Goal: Transaction & Acquisition: Purchase product/service

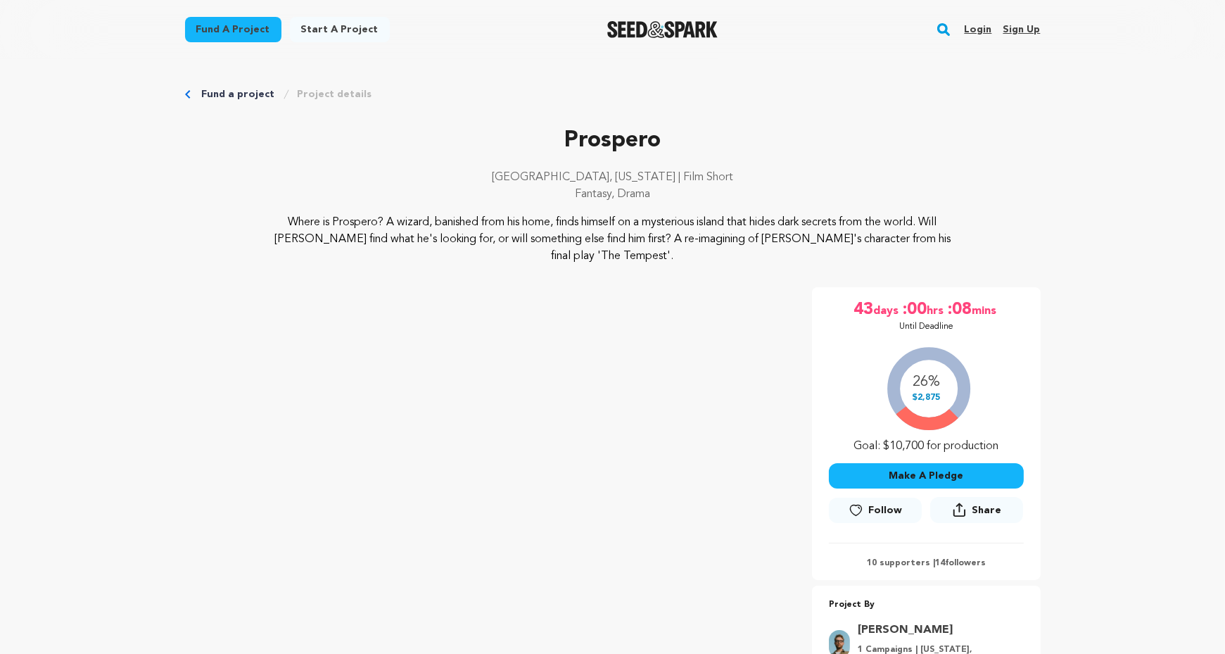
click at [979, 33] on link "Login" at bounding box center [977, 29] width 27 height 23
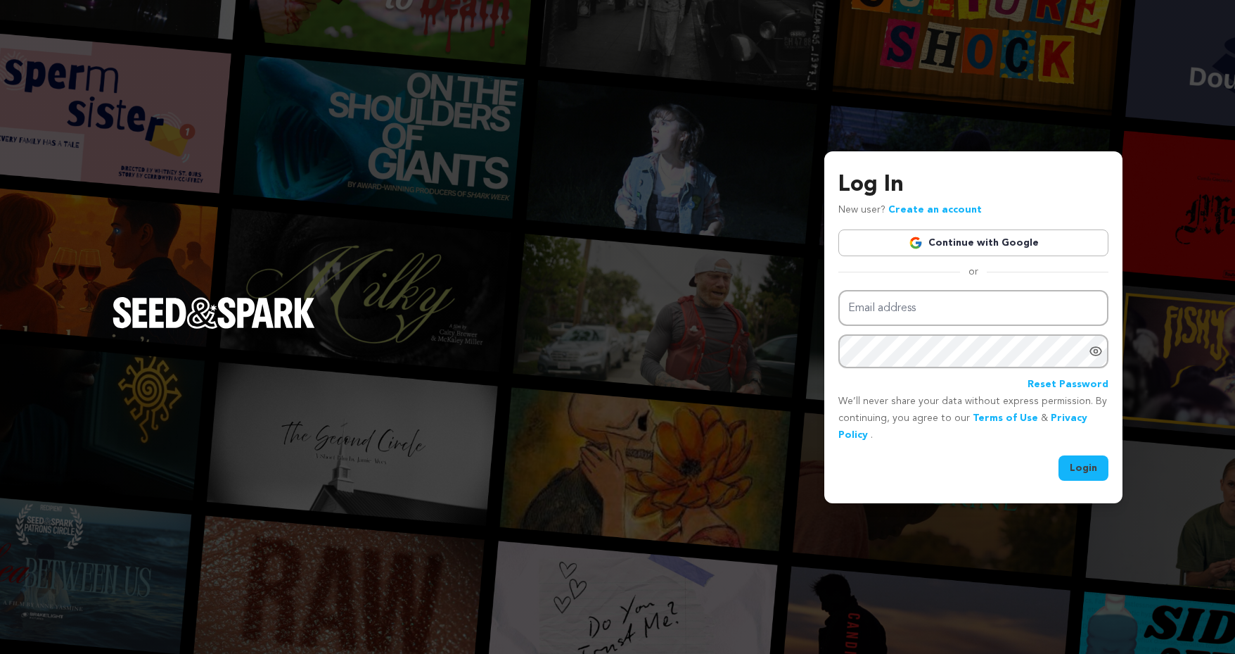
click at [855, 241] on link "Continue with Google" at bounding box center [974, 242] width 270 height 27
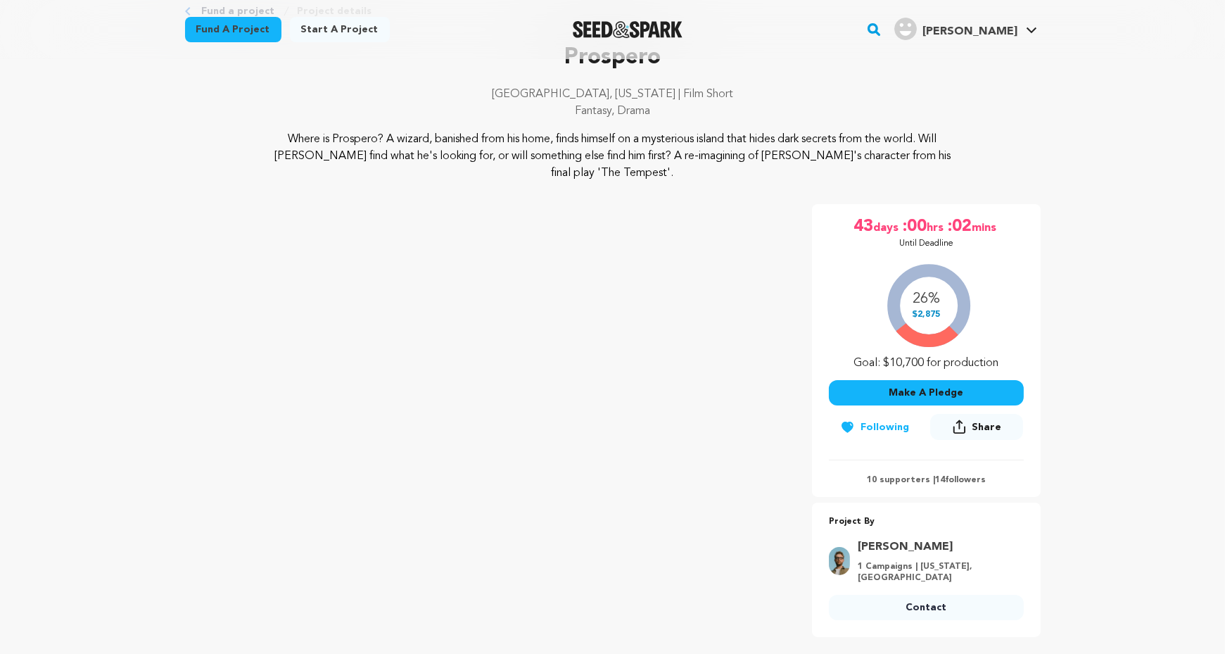
scroll to position [84, 0]
click at [933, 381] on button "Make A Pledge" at bounding box center [926, 390] width 195 height 25
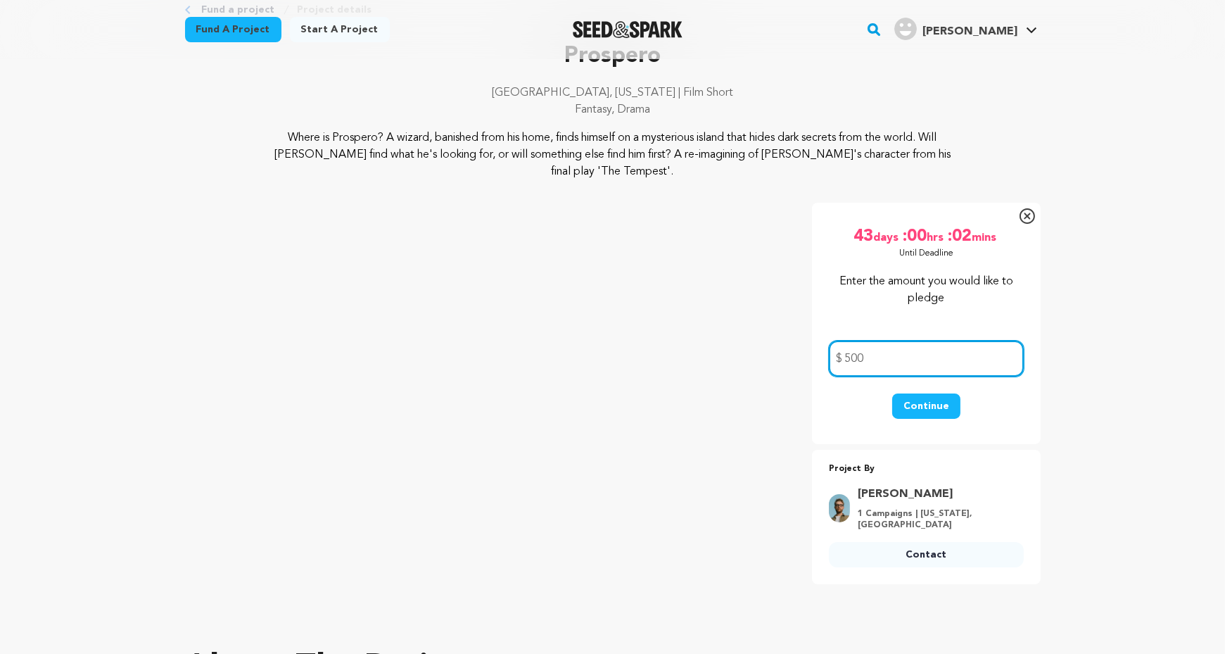
type input "500"
click at [899, 407] on button "Continue" at bounding box center [926, 405] width 68 height 25
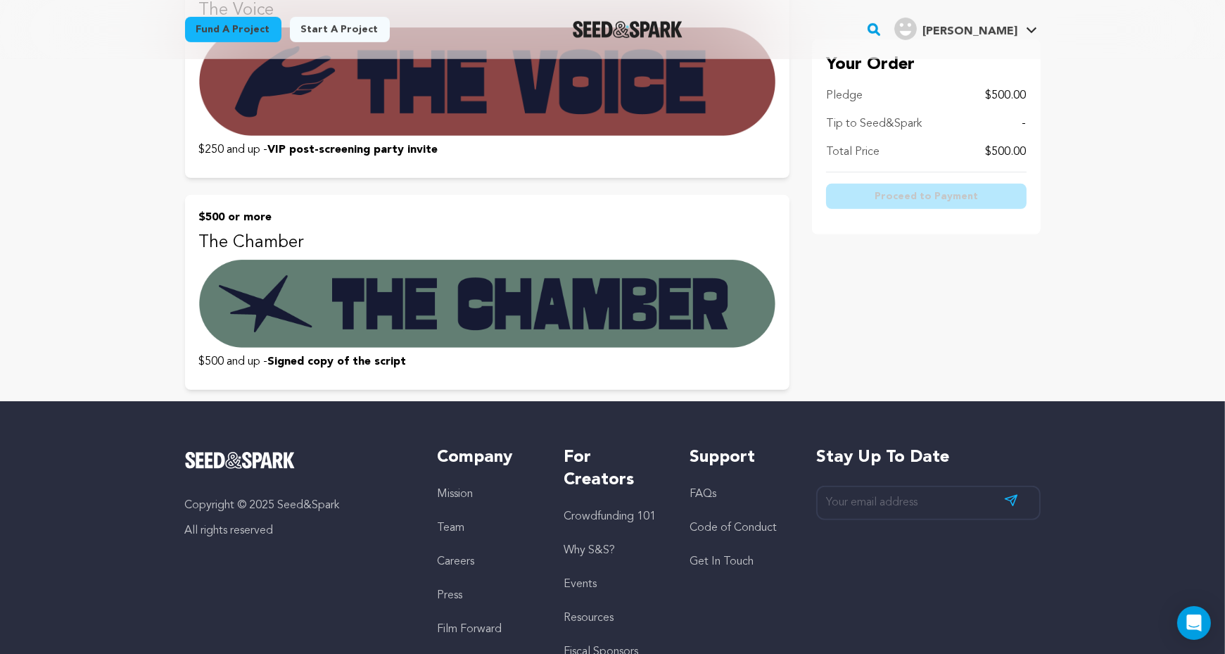
scroll to position [1290, 0]
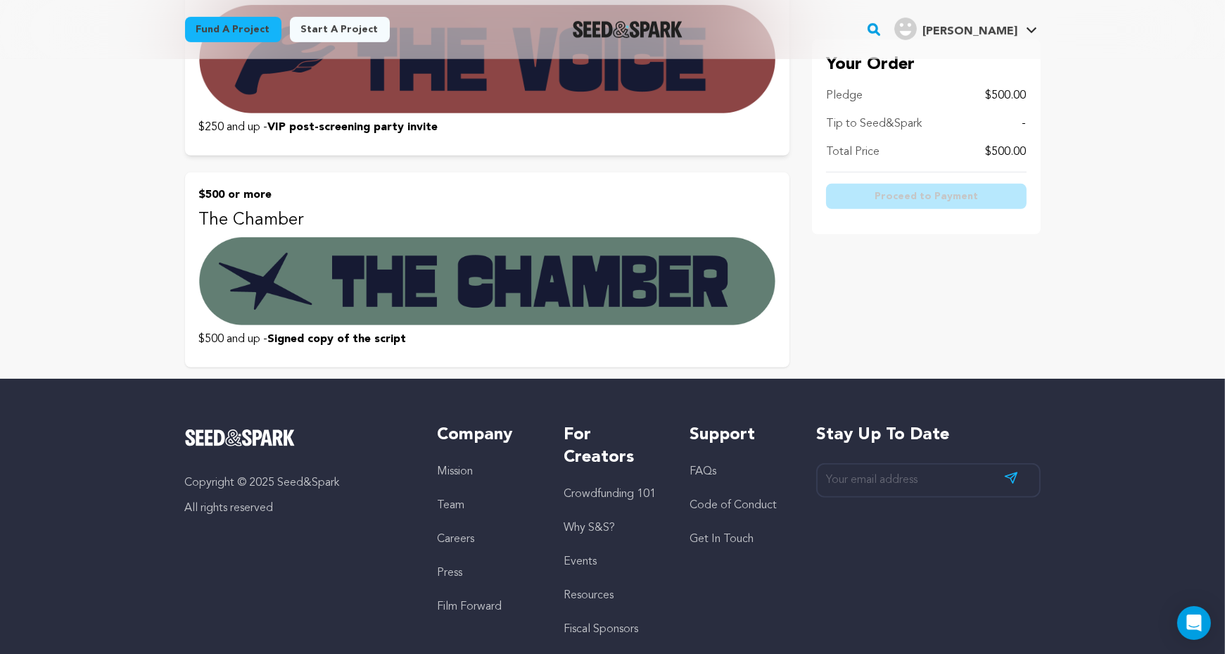
click at [583, 283] on img at bounding box center [487, 281] width 576 height 88
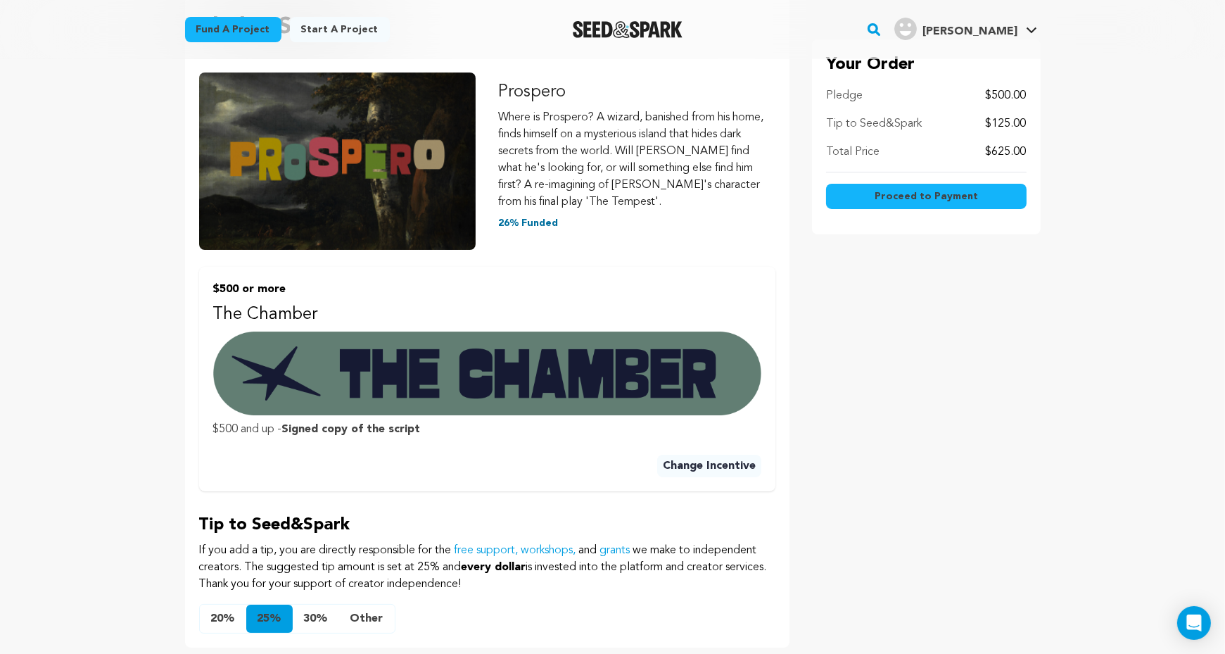
scroll to position [447, 0]
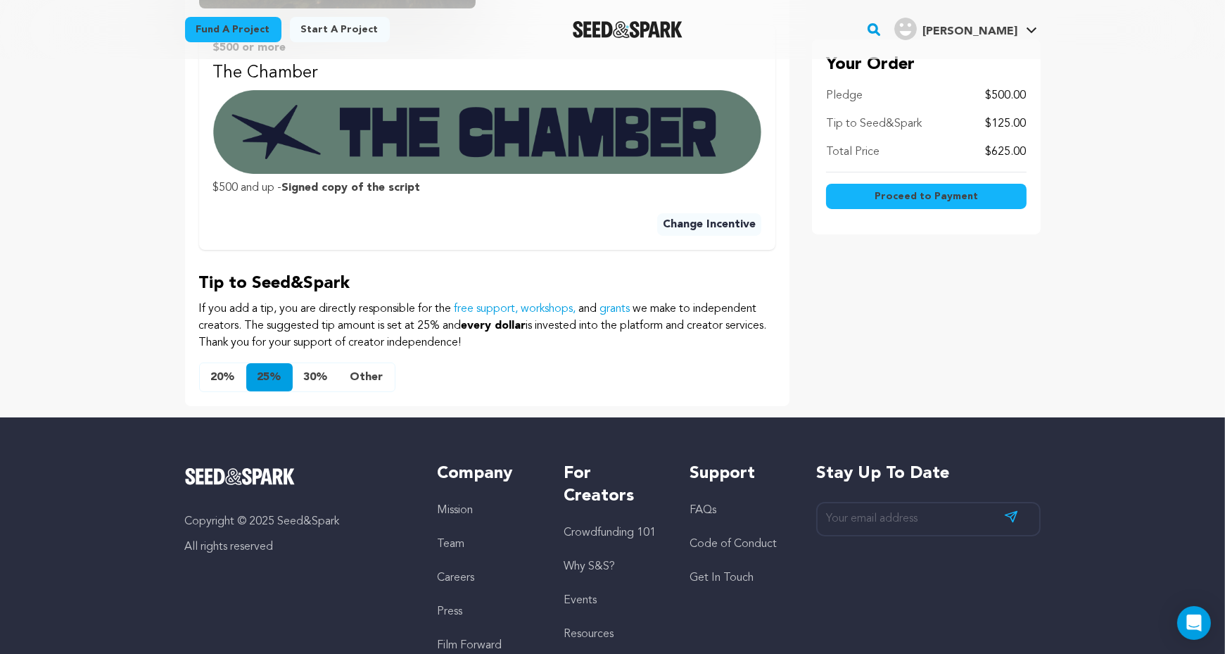
click at [212, 379] on button "20%" at bounding box center [223, 377] width 46 height 28
click at [359, 371] on button "Other" at bounding box center [367, 377] width 56 height 28
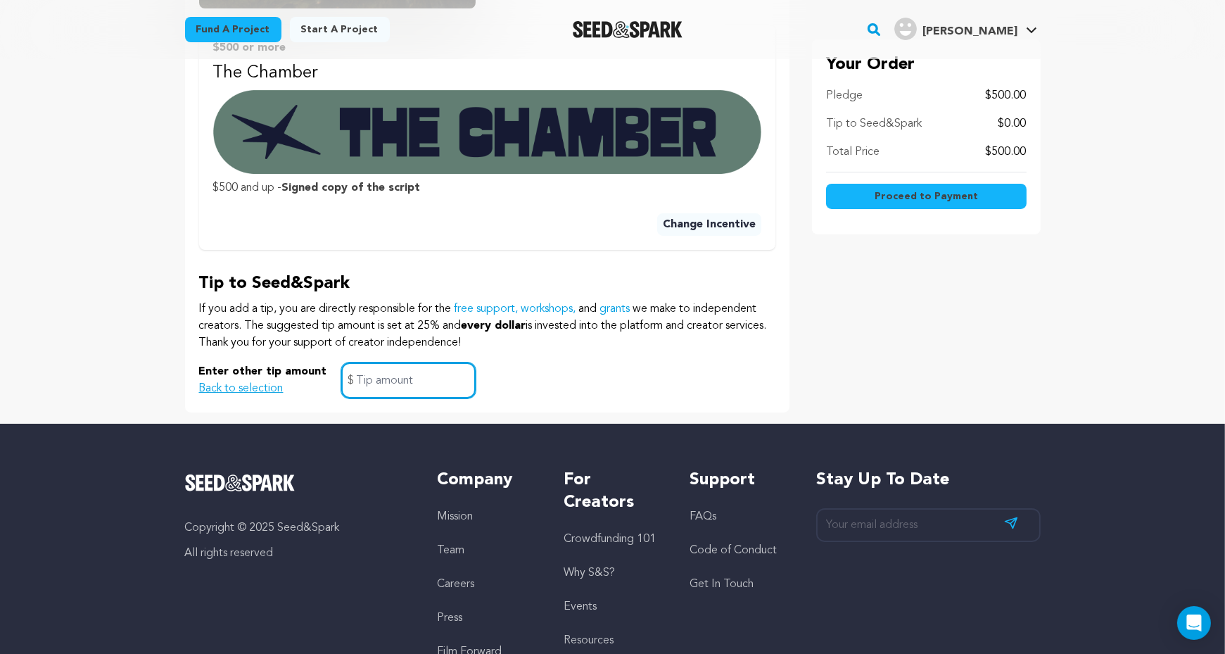
click at [431, 371] on input "text" at bounding box center [408, 380] width 134 height 36
type input "25.00"
click at [479, 377] on div "Enter other tip amount Back to selection 25.00 $" at bounding box center [487, 380] width 576 height 36
click at [993, 191] on button "Proceed to Payment" at bounding box center [926, 196] width 201 height 25
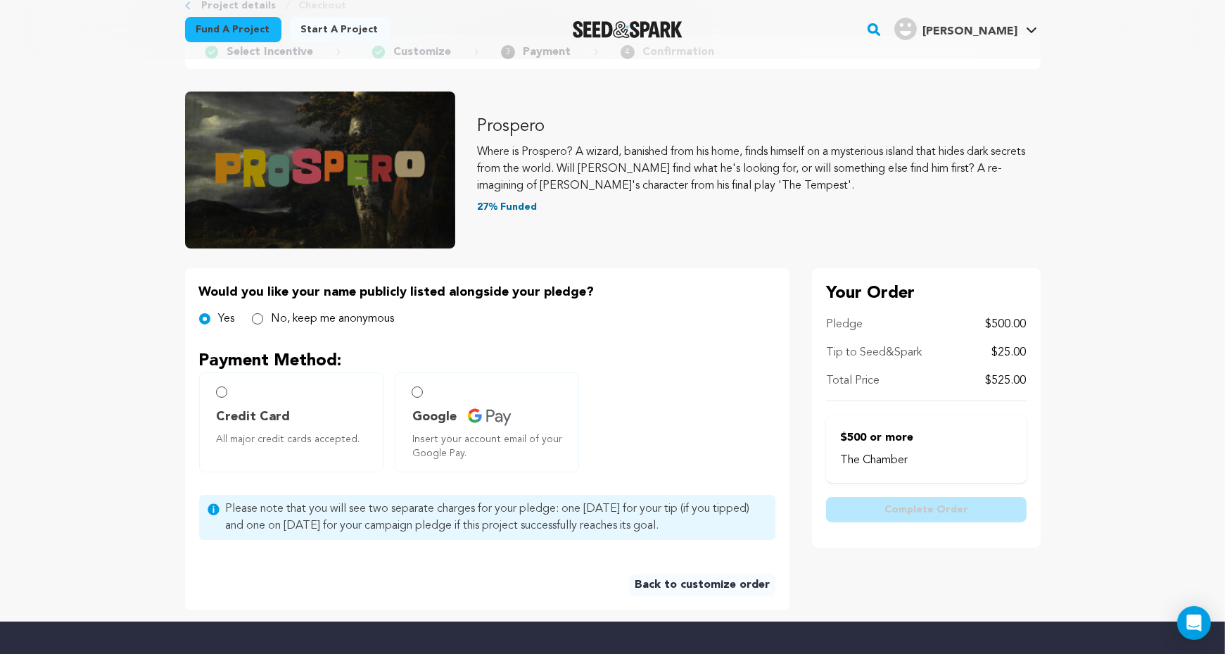
scroll to position [94, 0]
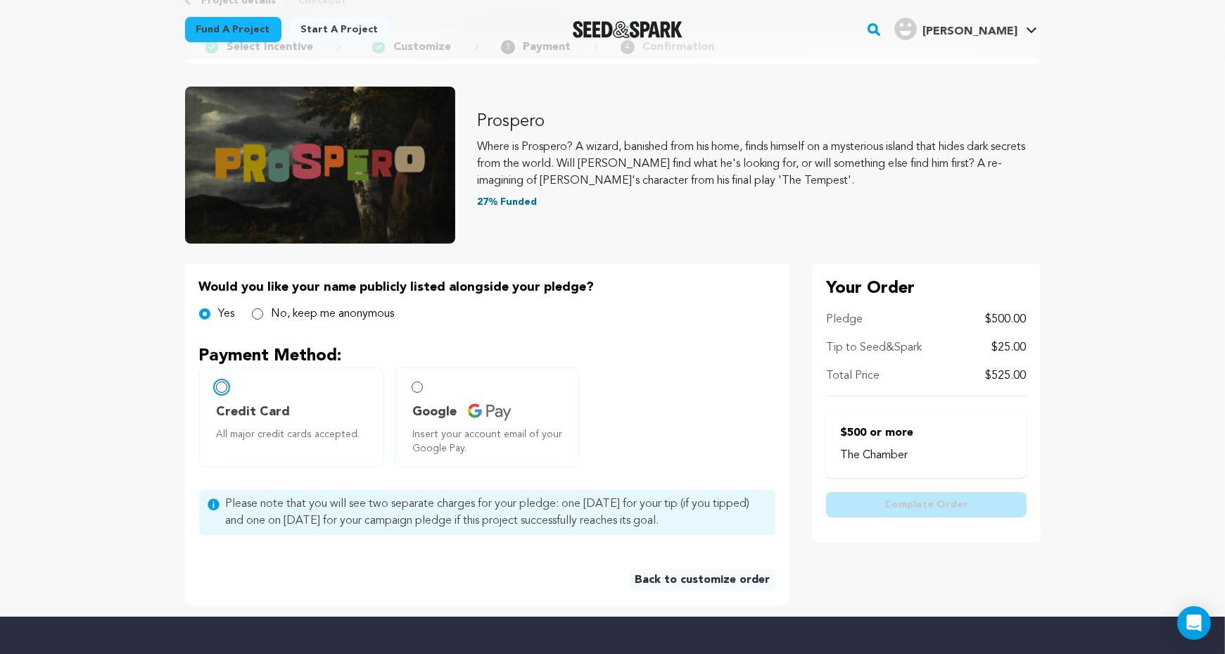
click at [216, 388] on input "Credit Card All major credit cards accepted." at bounding box center [221, 386] width 11 height 11
radio input "false"
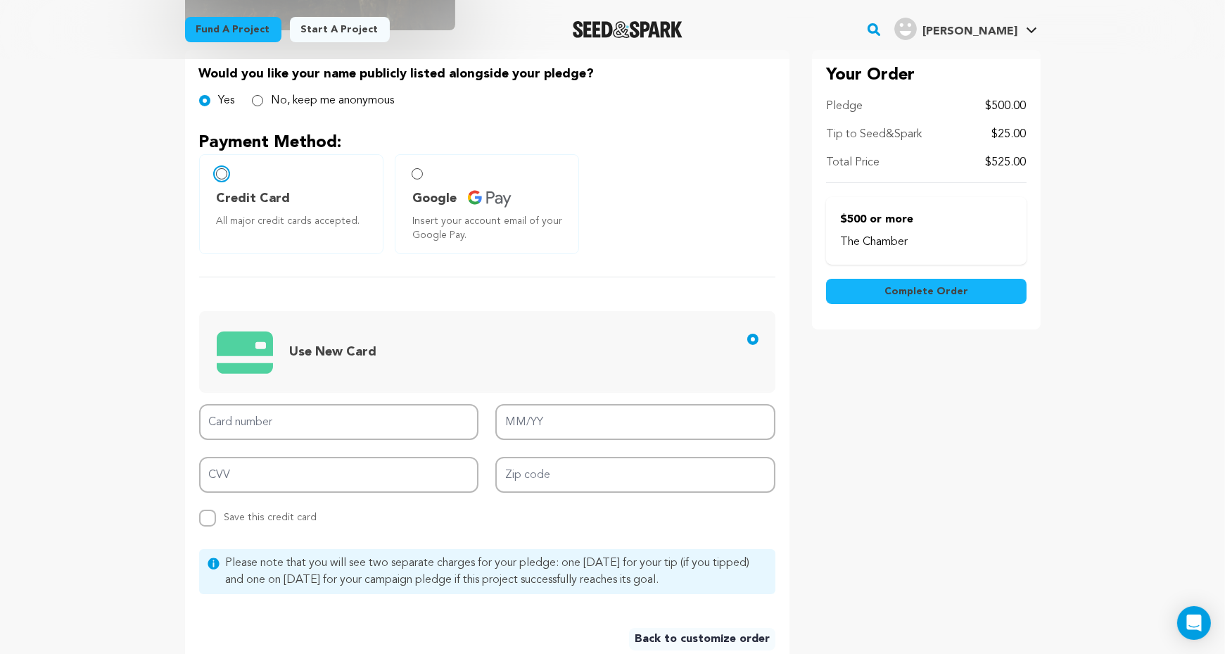
scroll to position [310, 0]
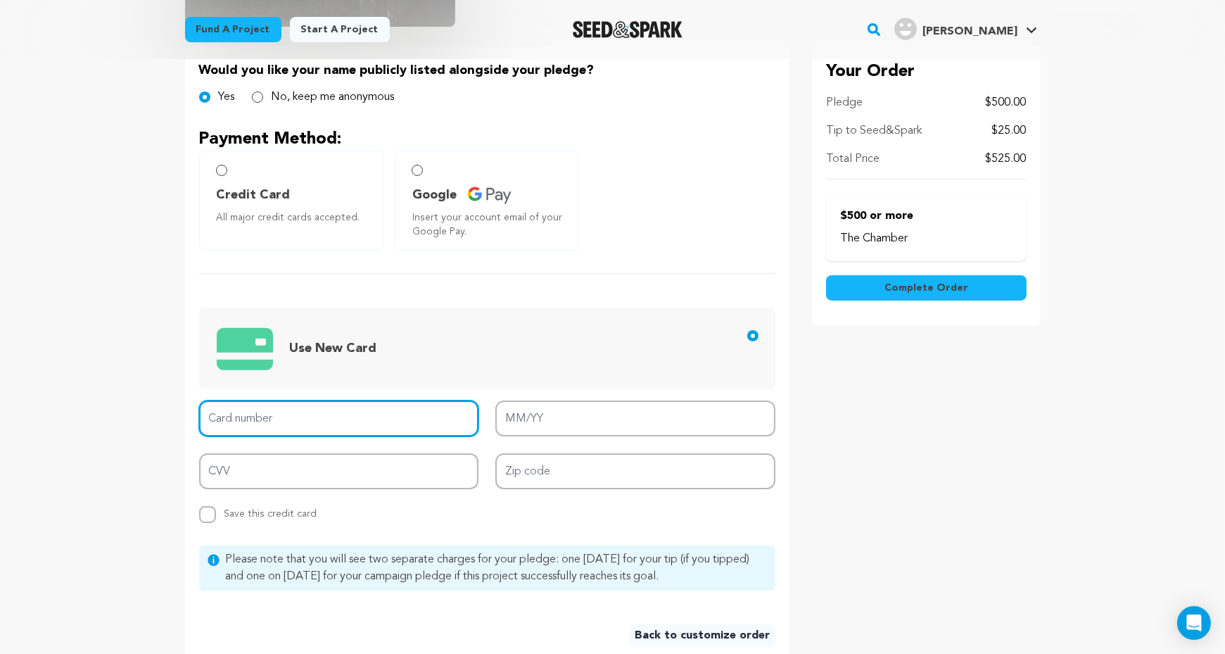
click at [283, 411] on input "Card number" at bounding box center [339, 418] width 280 height 36
type input "4239 0300 0246 6169"
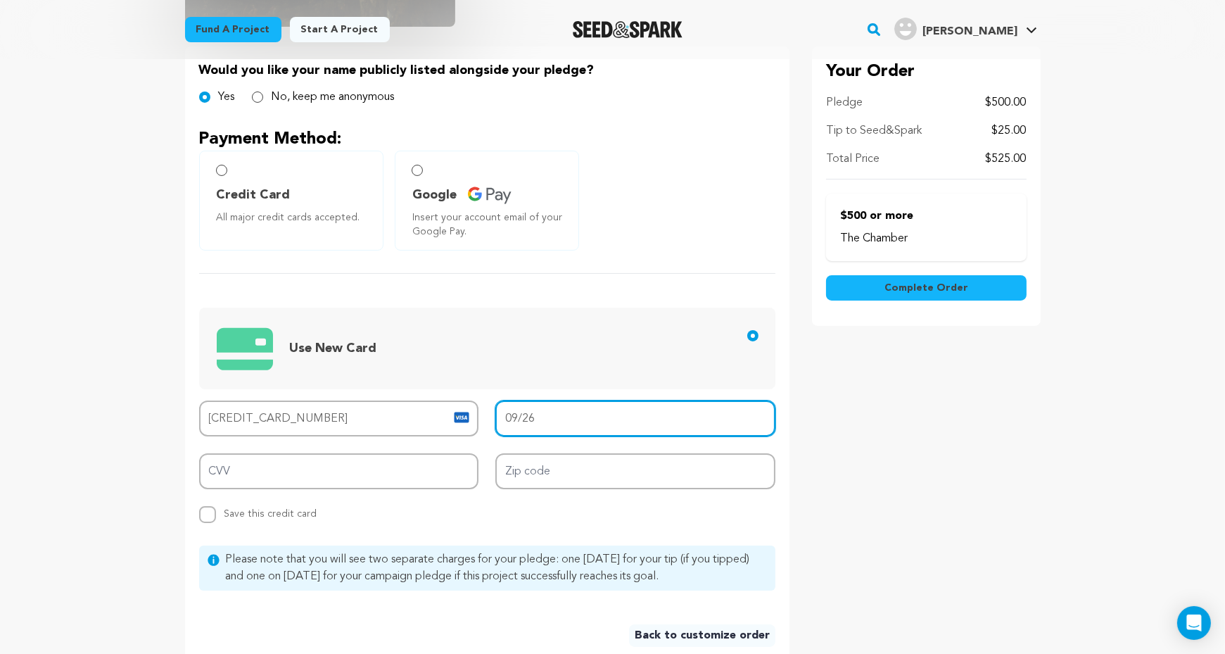
type input "09/26"
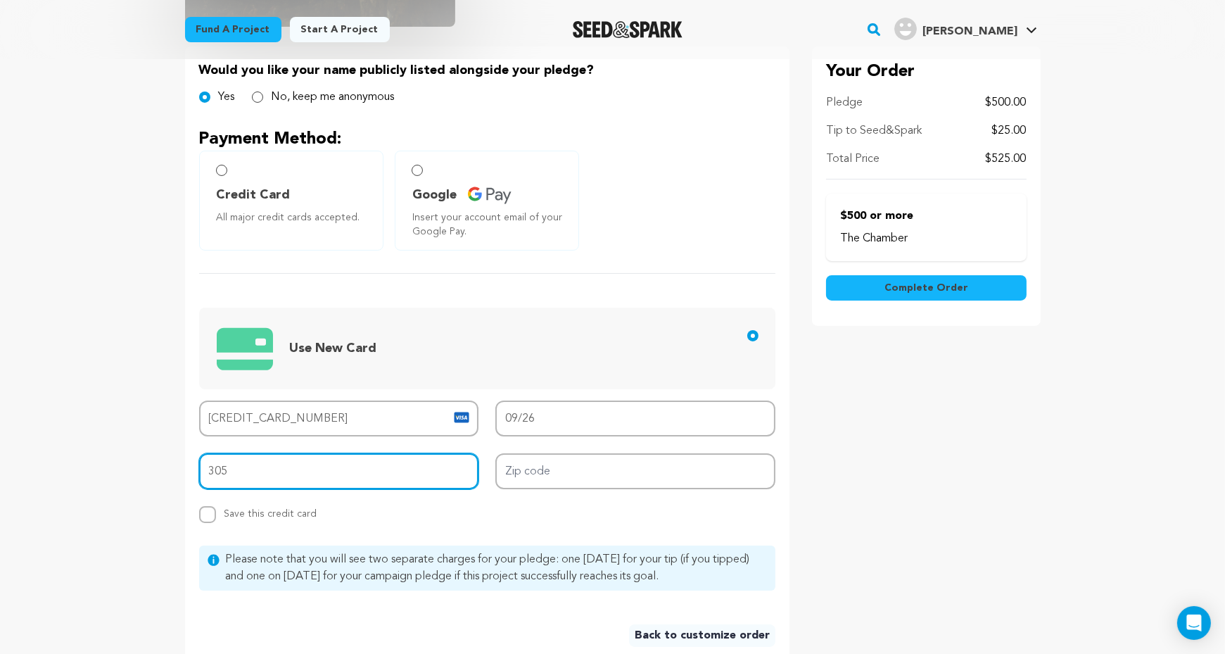
type input "305"
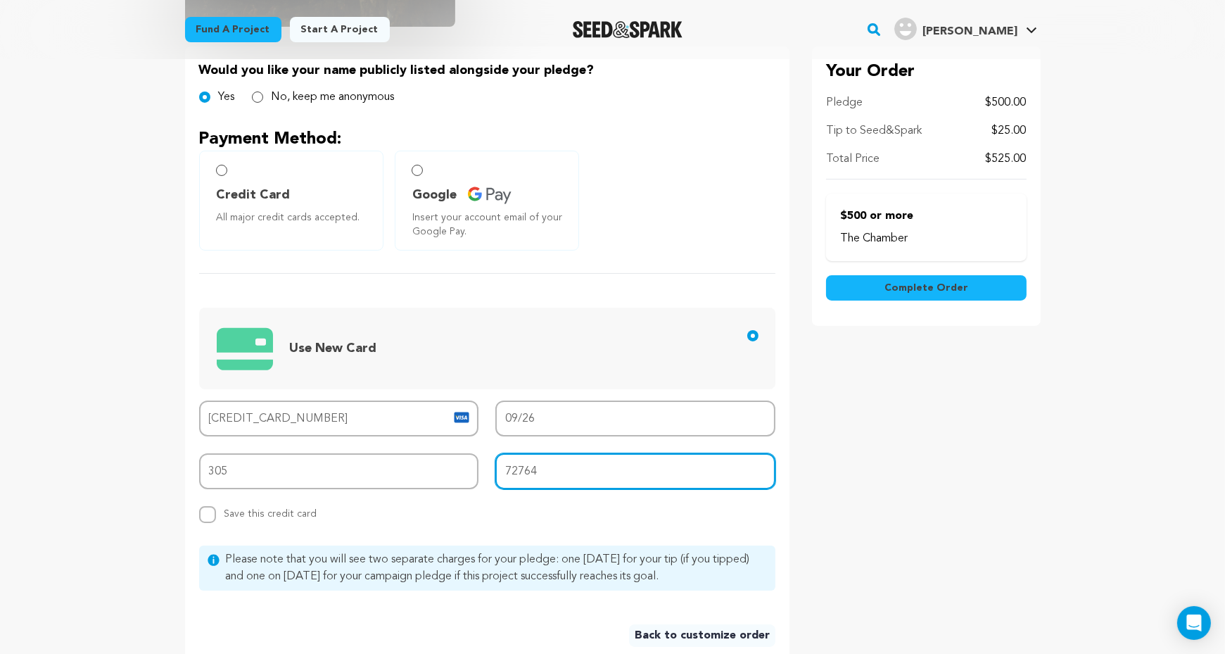
scroll to position [528, 0]
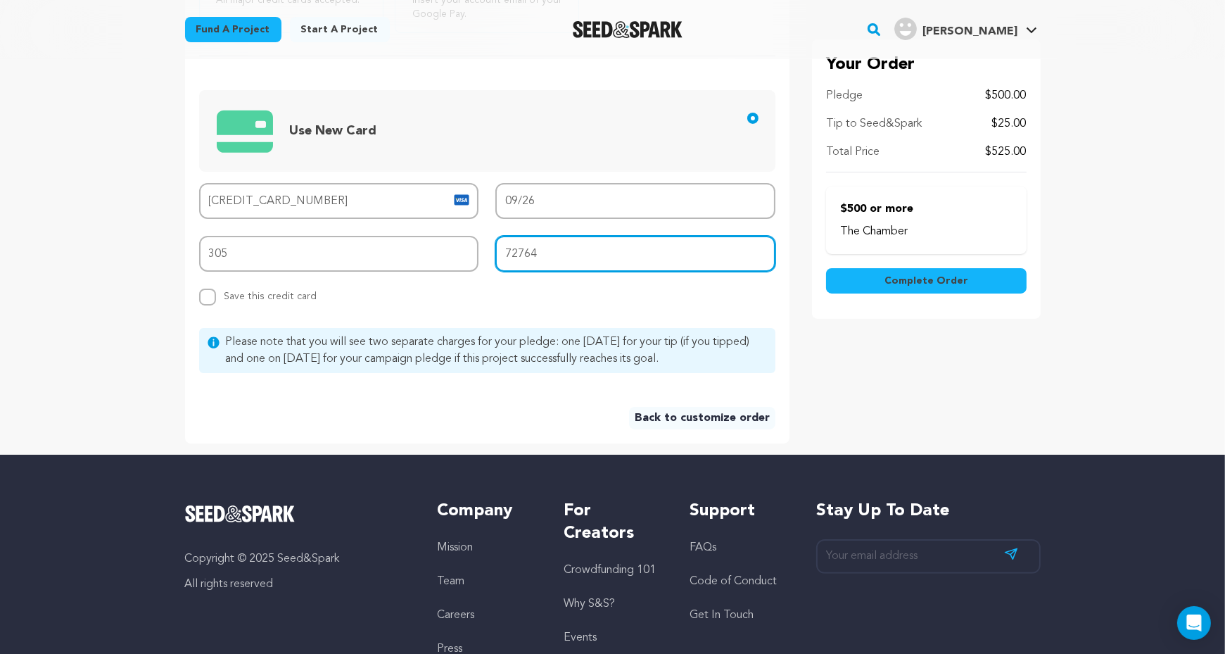
type input "72764"
click at [796, 338] on div "Would you like your name publicly listed alongside your pledge? Yes No, keep me…" at bounding box center [612, 135] width 855 height 613
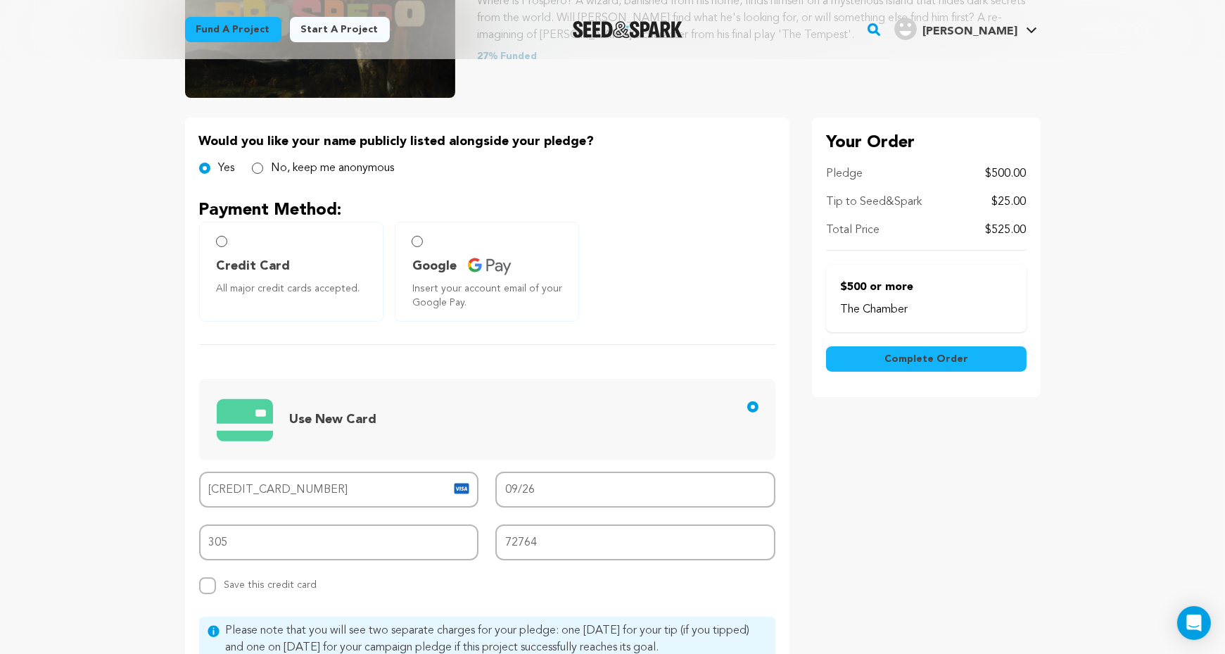
scroll to position [232, 0]
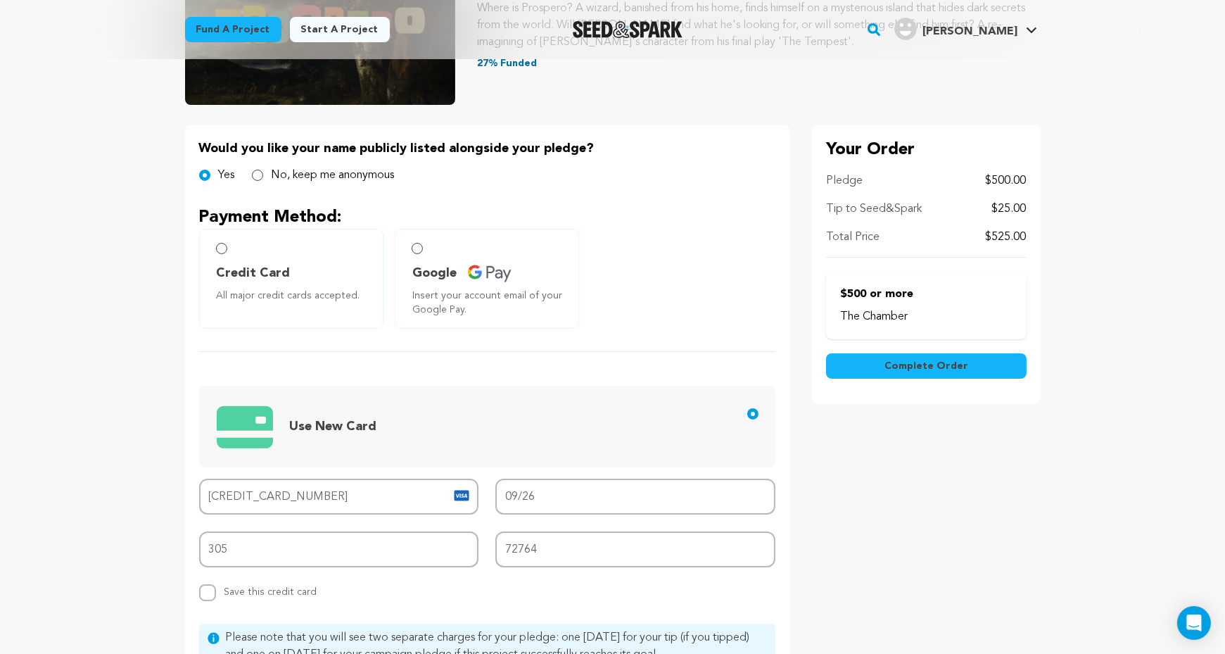
click at [857, 361] on button "Complete Order" at bounding box center [926, 365] width 201 height 25
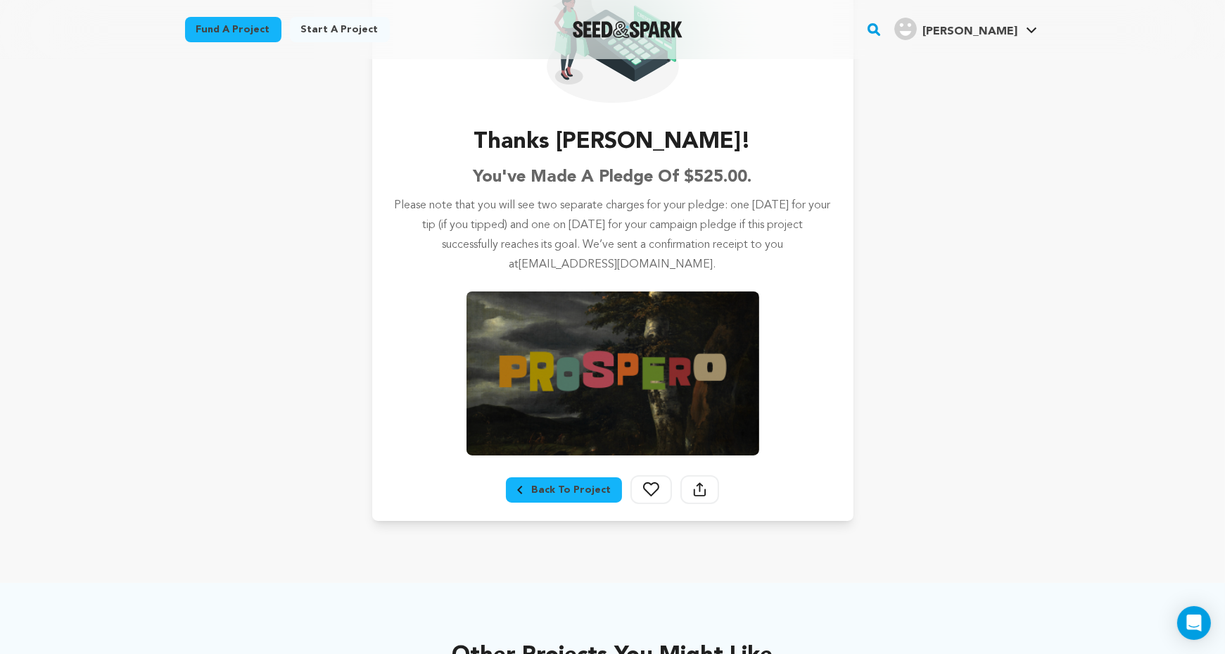
scroll to position [152, 0]
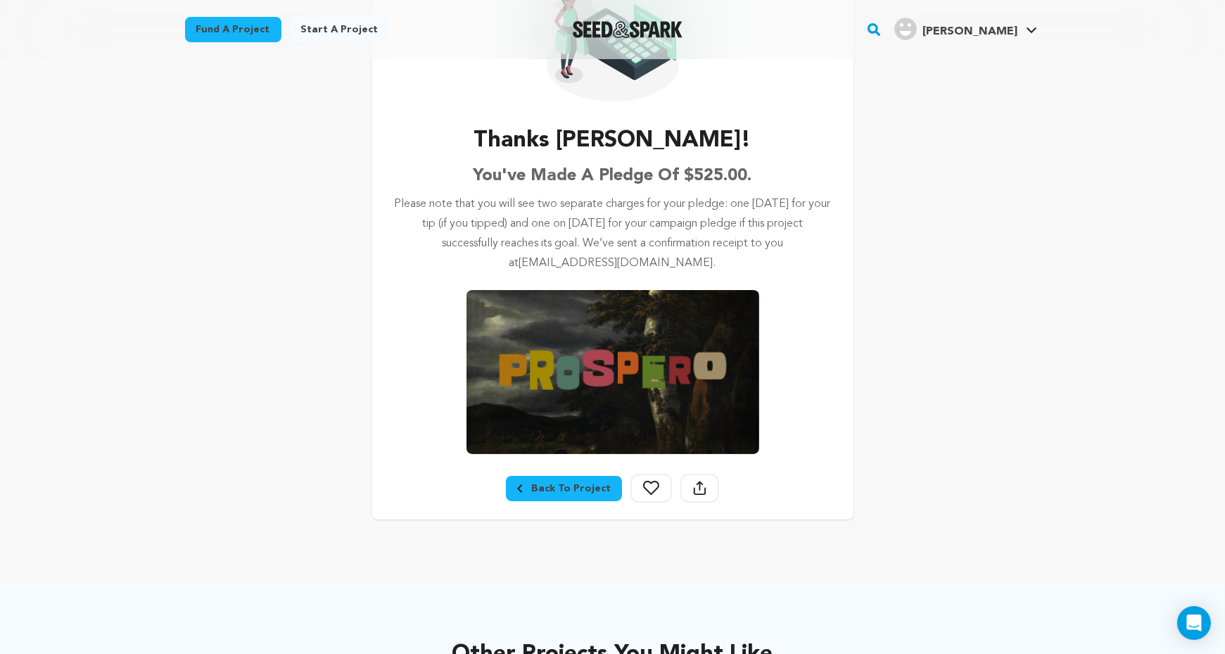
click at [571, 485] on div "Back To Project" at bounding box center [564, 488] width 94 height 14
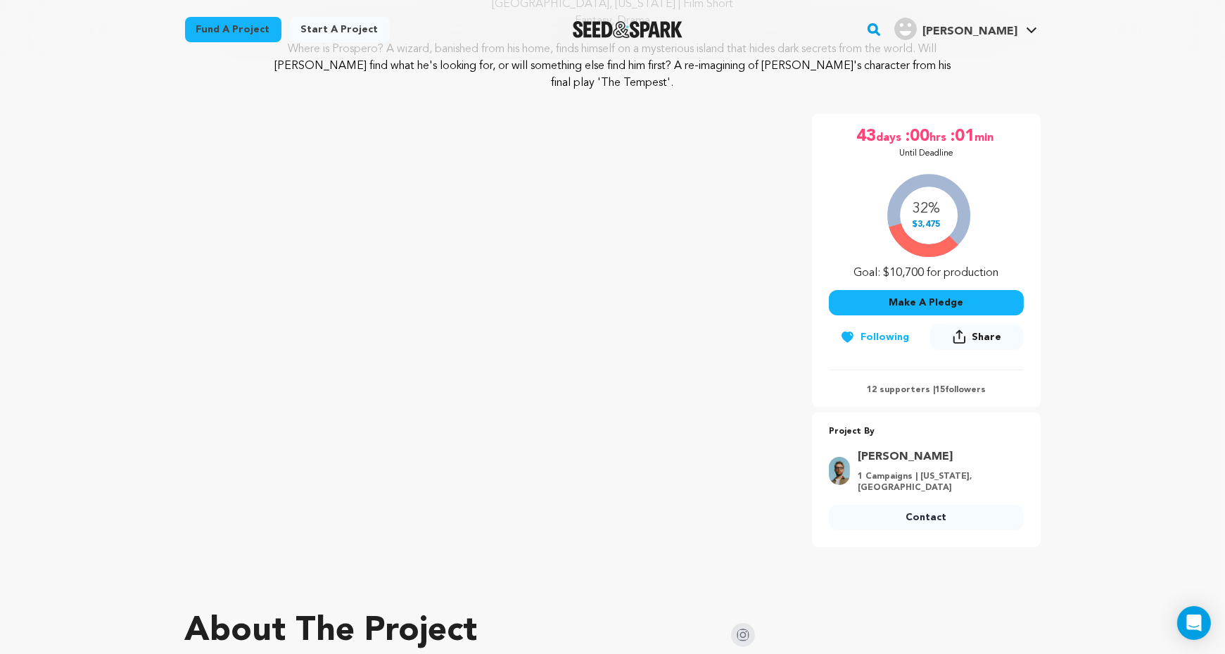
scroll to position [211, 0]
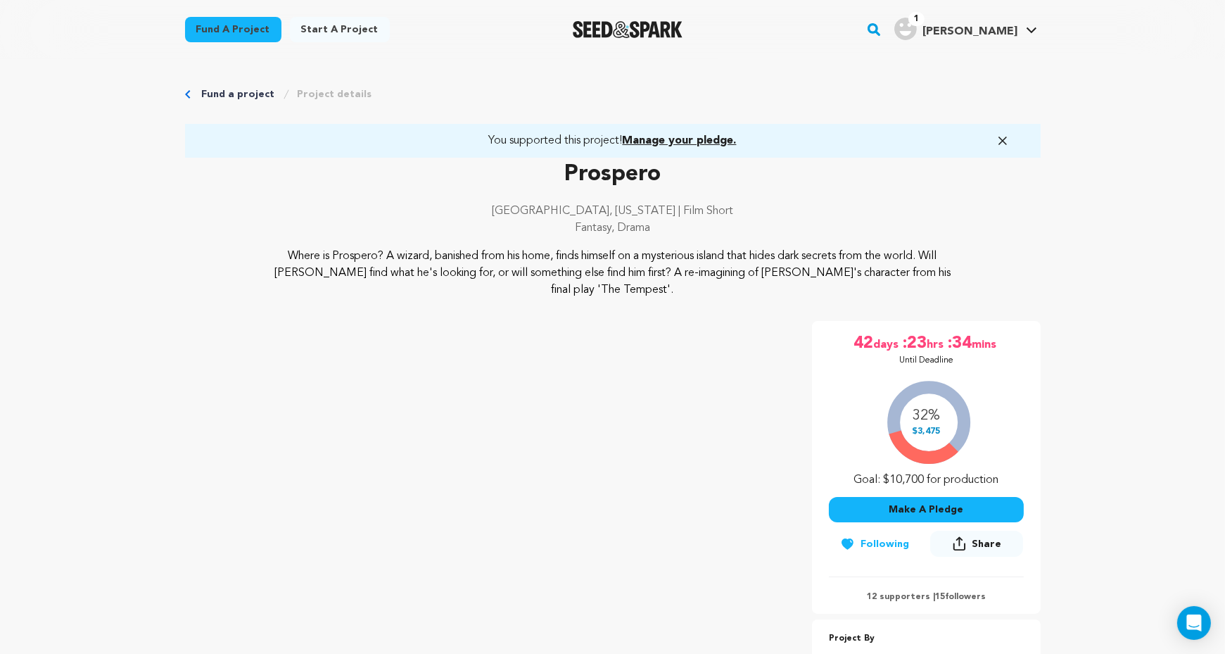
click at [1000, 140] on icon "button" at bounding box center [1002, 141] width 14 height 14
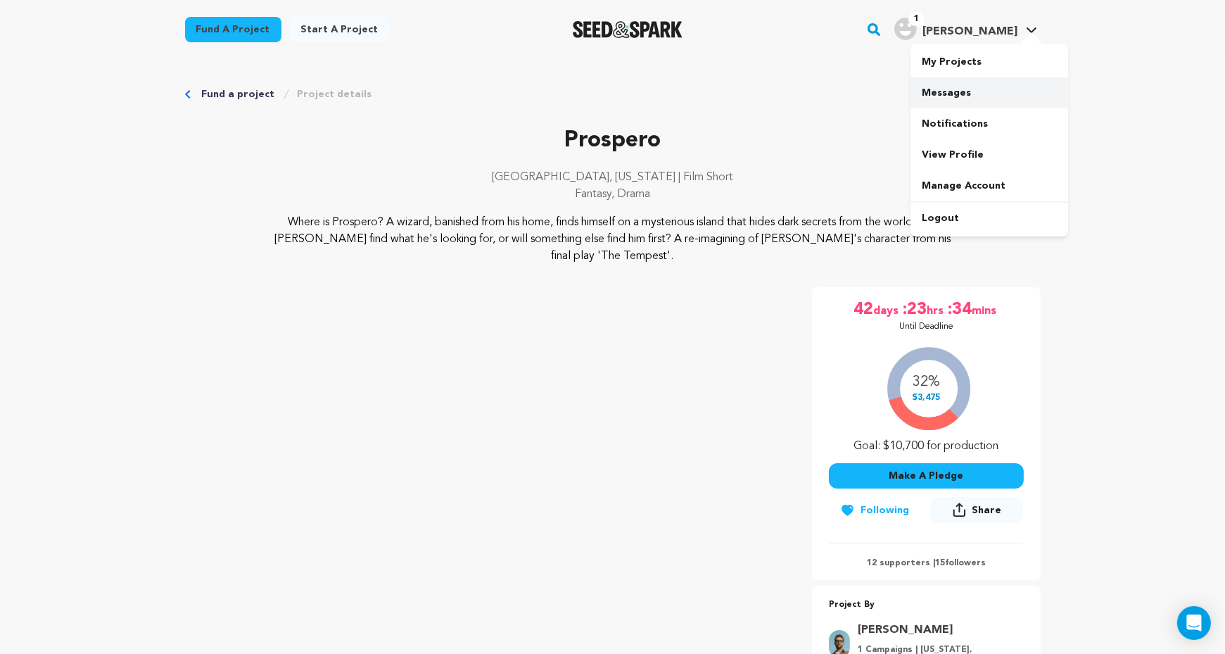
click at [967, 94] on link "Messages" at bounding box center [989, 92] width 158 height 31
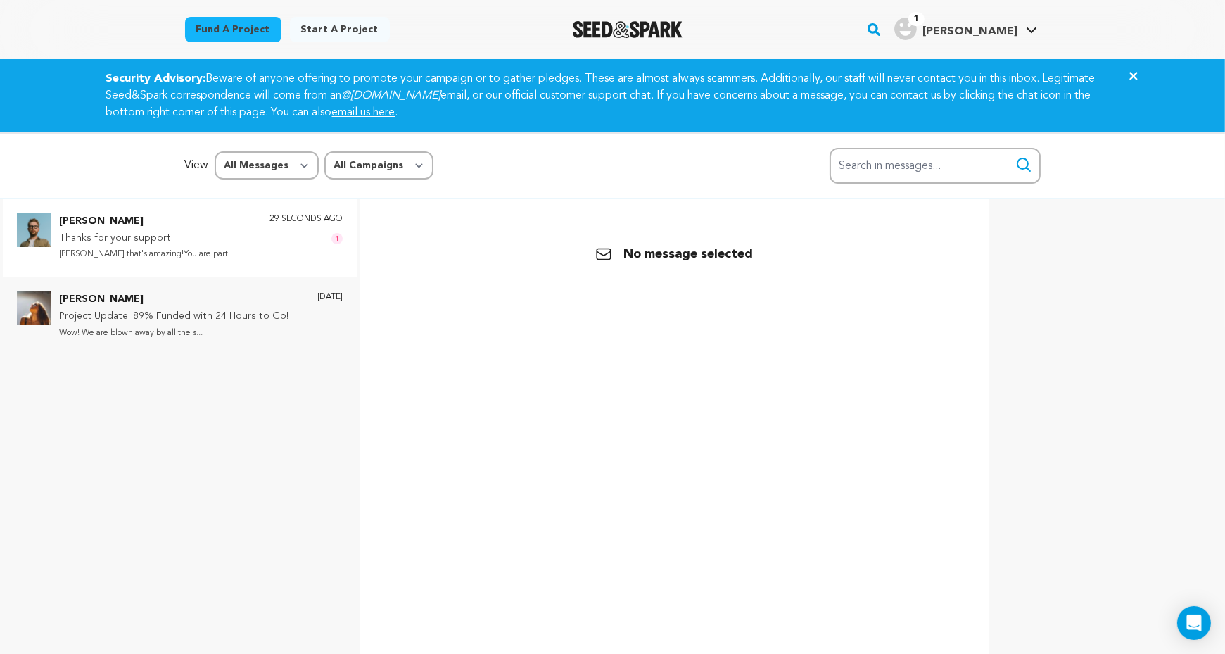
click at [159, 246] on p "Daniel that's amazing!You are part..." at bounding box center [146, 254] width 175 height 16
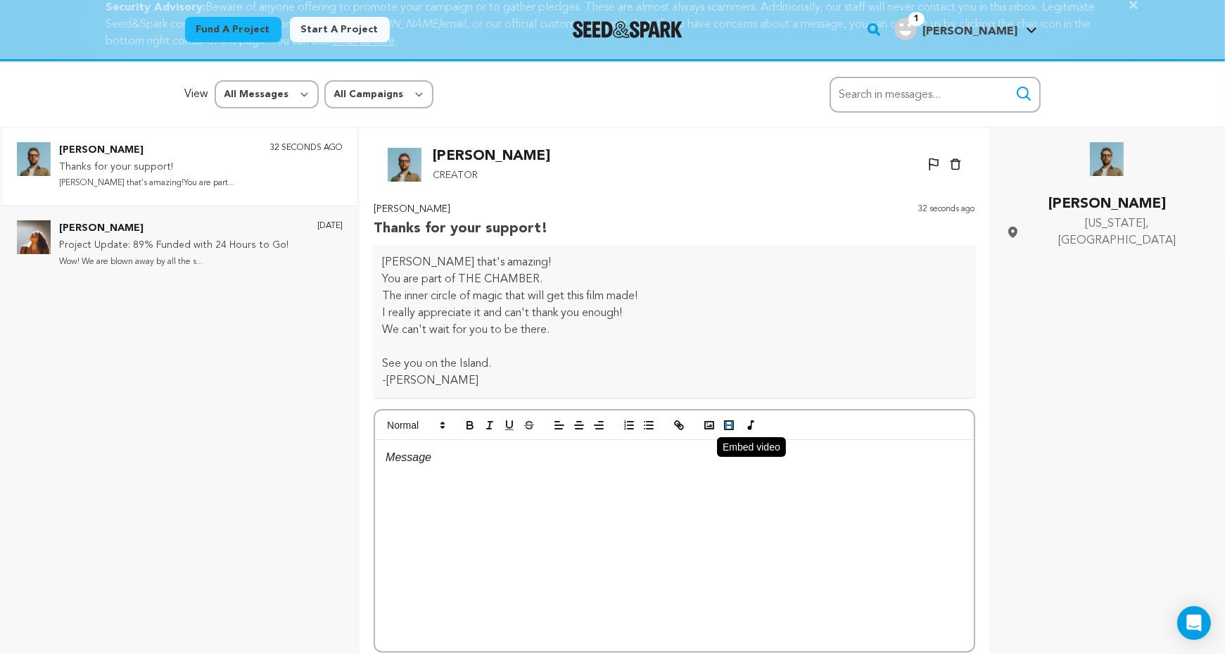
scroll to position [141, 0]
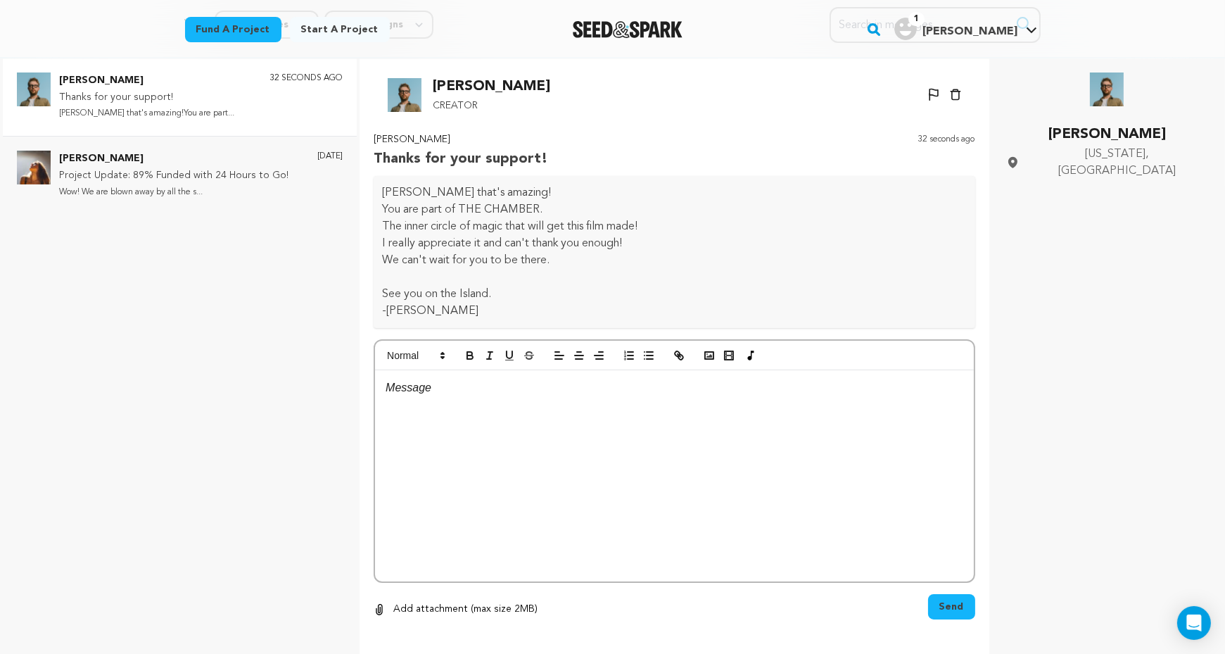
click at [1042, 393] on div "Tyler Orsak Arkansas, United States" at bounding box center [1107, 384] width 208 height 625
click at [180, 180] on p "Project Update: 89% Funded with 24 Hours to Go!" at bounding box center [173, 175] width 229 height 17
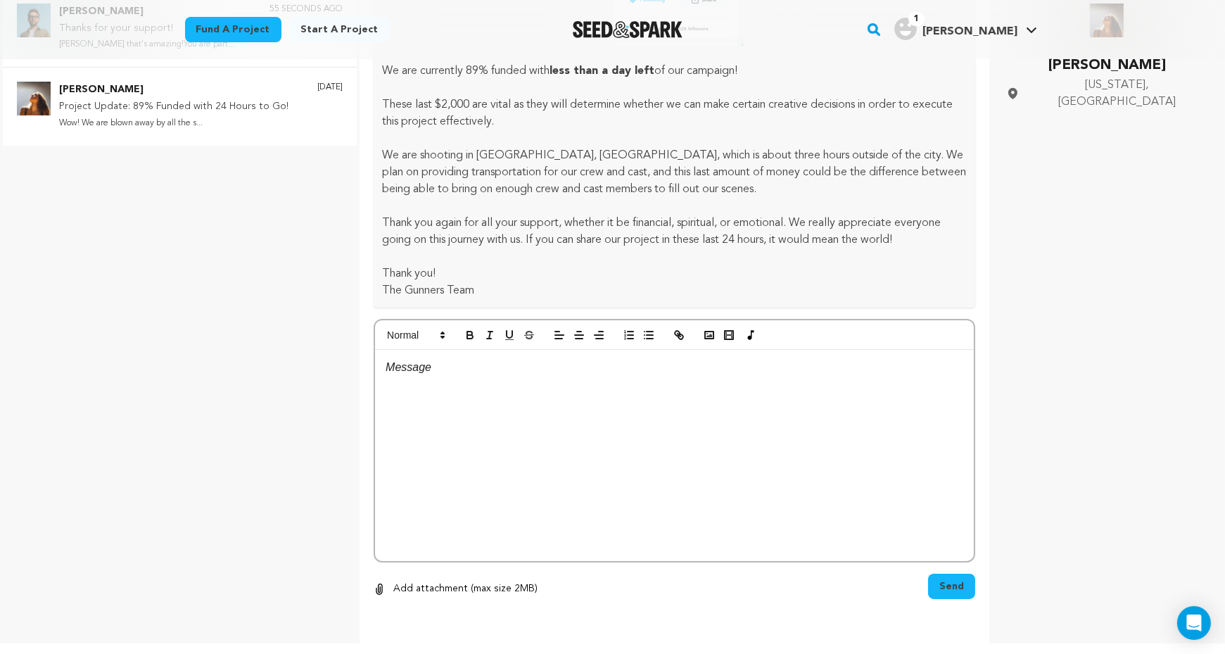
scroll to position [0, 0]
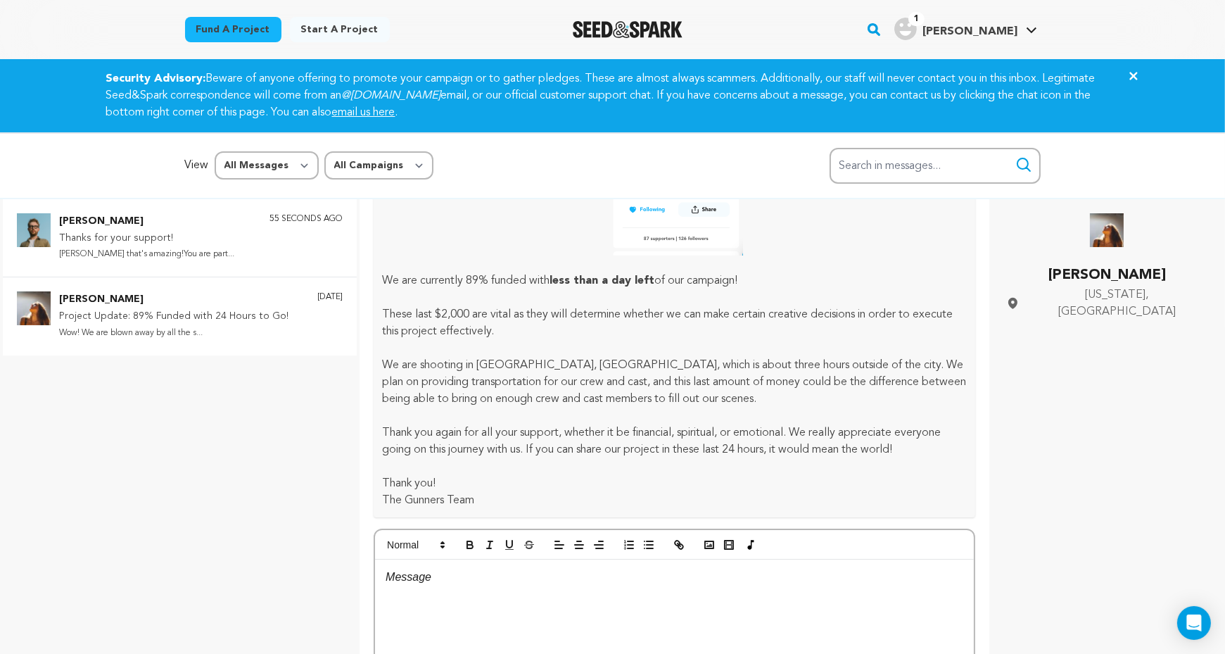
click at [191, 225] on p "Tyler Orsak" at bounding box center [146, 221] width 175 height 17
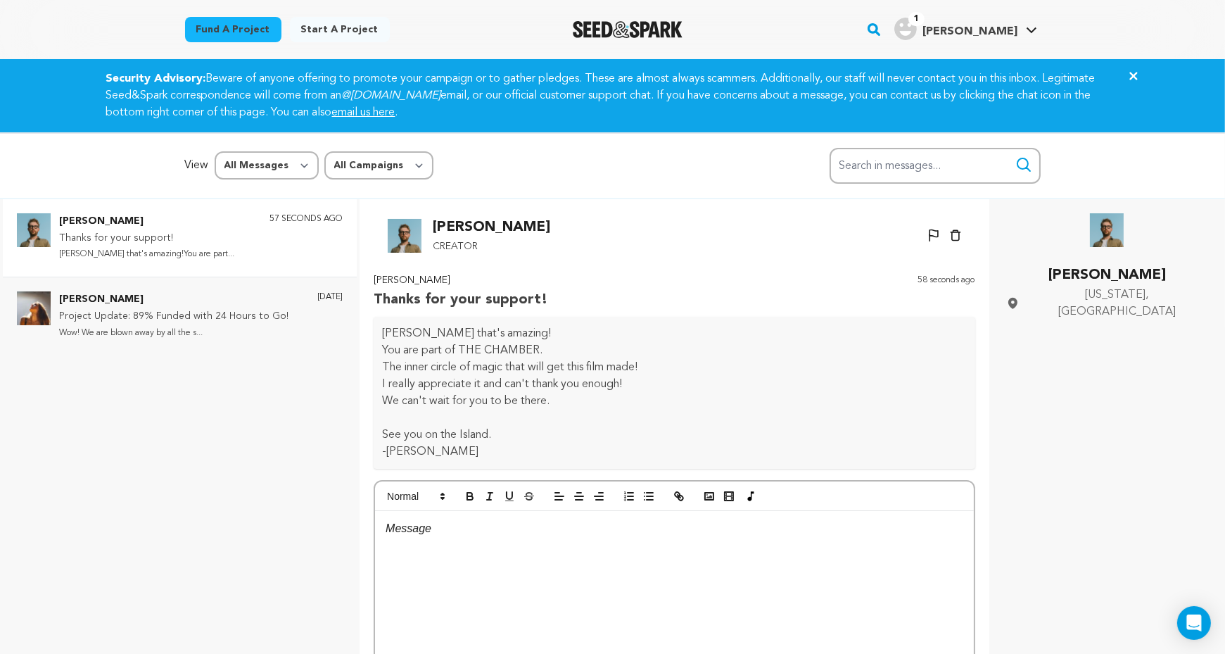
click at [1080, 371] on div "Tyler Orsak Arkansas, United States" at bounding box center [1107, 525] width 208 height 625
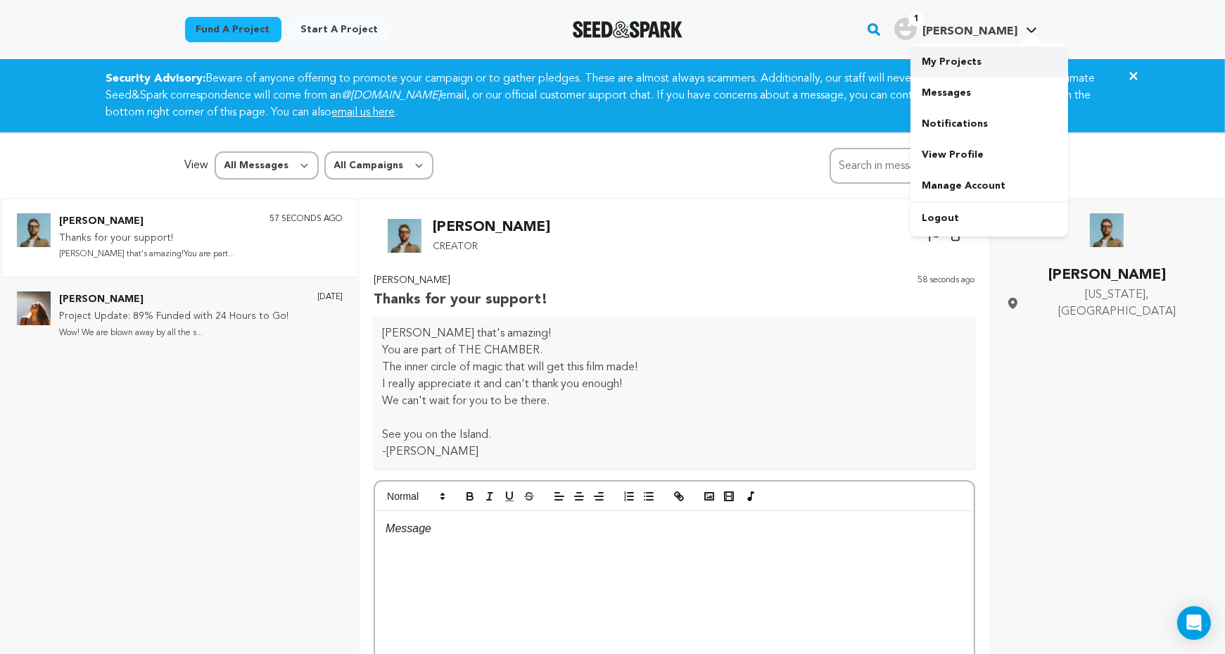
click at [975, 59] on link "My Projects" at bounding box center [989, 61] width 158 height 31
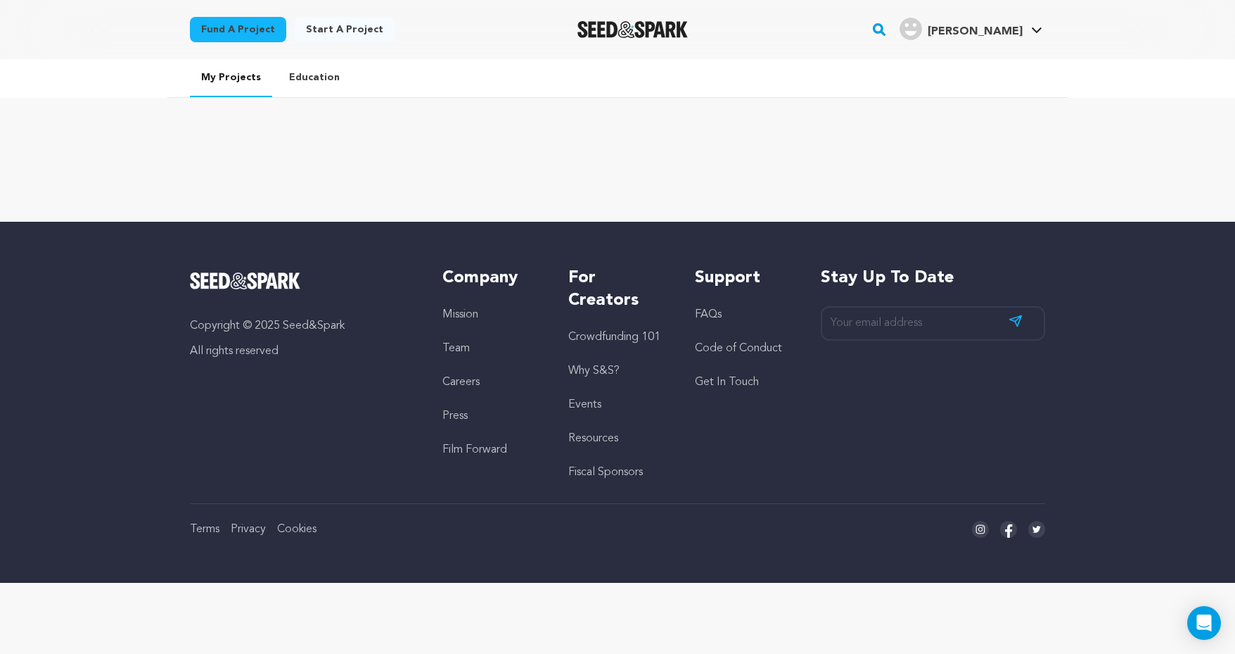
click at [314, 72] on link "Education" at bounding box center [314, 77] width 73 height 37
click at [1019, 32] on span "[PERSON_NAME]" at bounding box center [975, 31] width 95 height 11
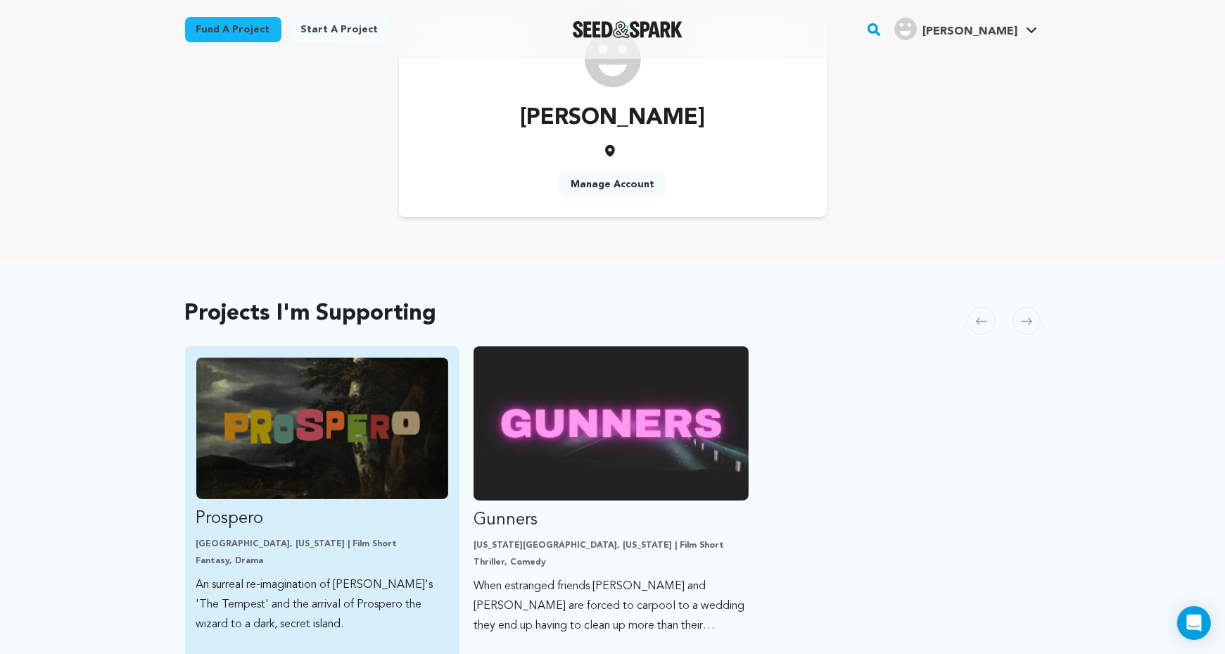
scroll to position [141, 0]
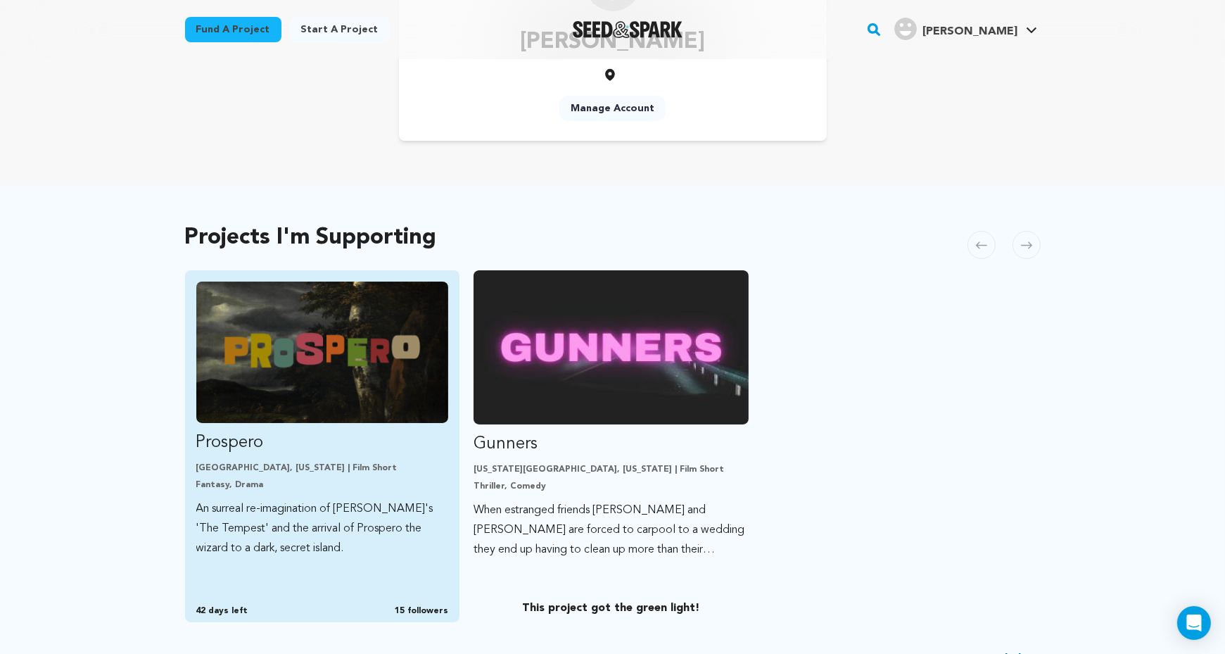
click at [311, 372] on img "Fund Prospero" at bounding box center [322, 351] width 253 height 141
